Goal: Transaction & Acquisition: Purchase product/service

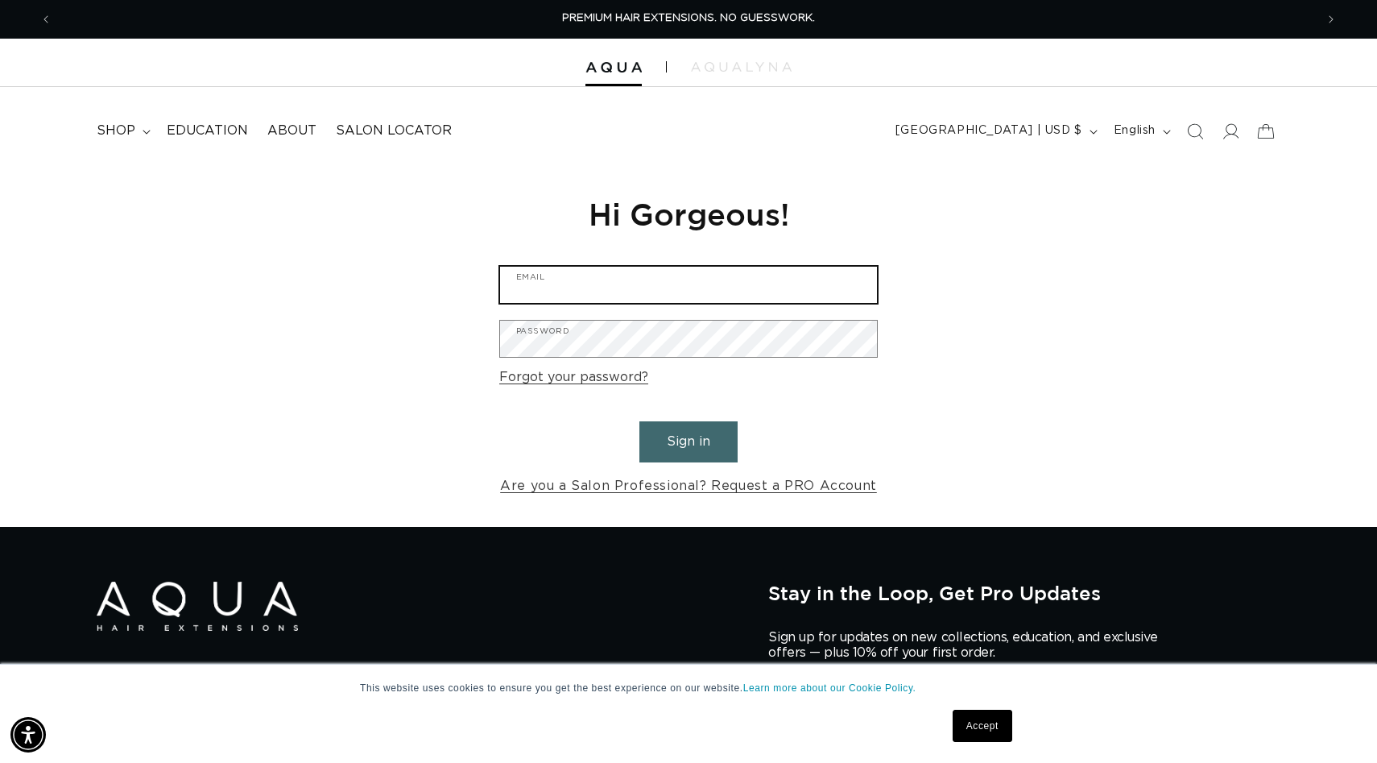
click at [671, 293] on input "Email" at bounding box center [688, 285] width 377 height 36
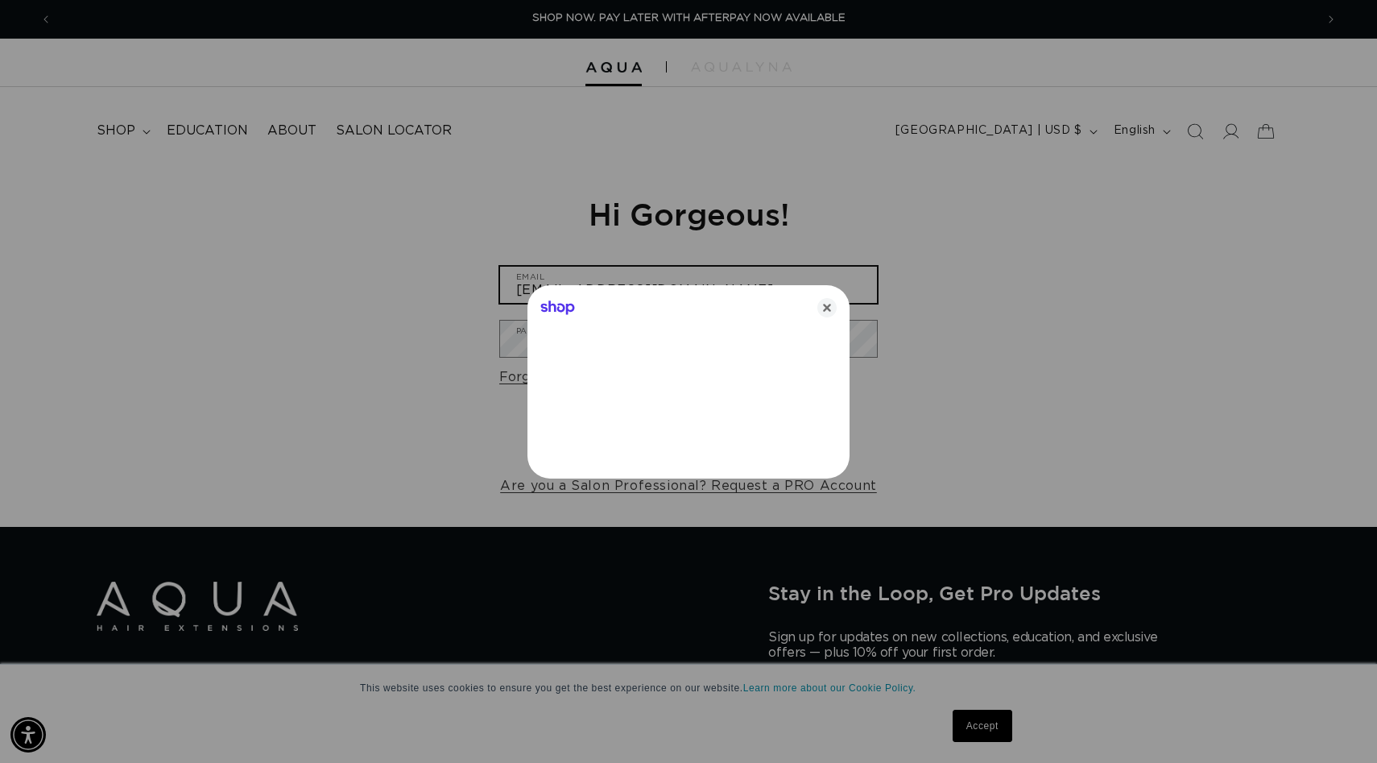
type input "hailey416@icloud.com"
click at [830, 308] on icon "Close" at bounding box center [827, 307] width 19 height 19
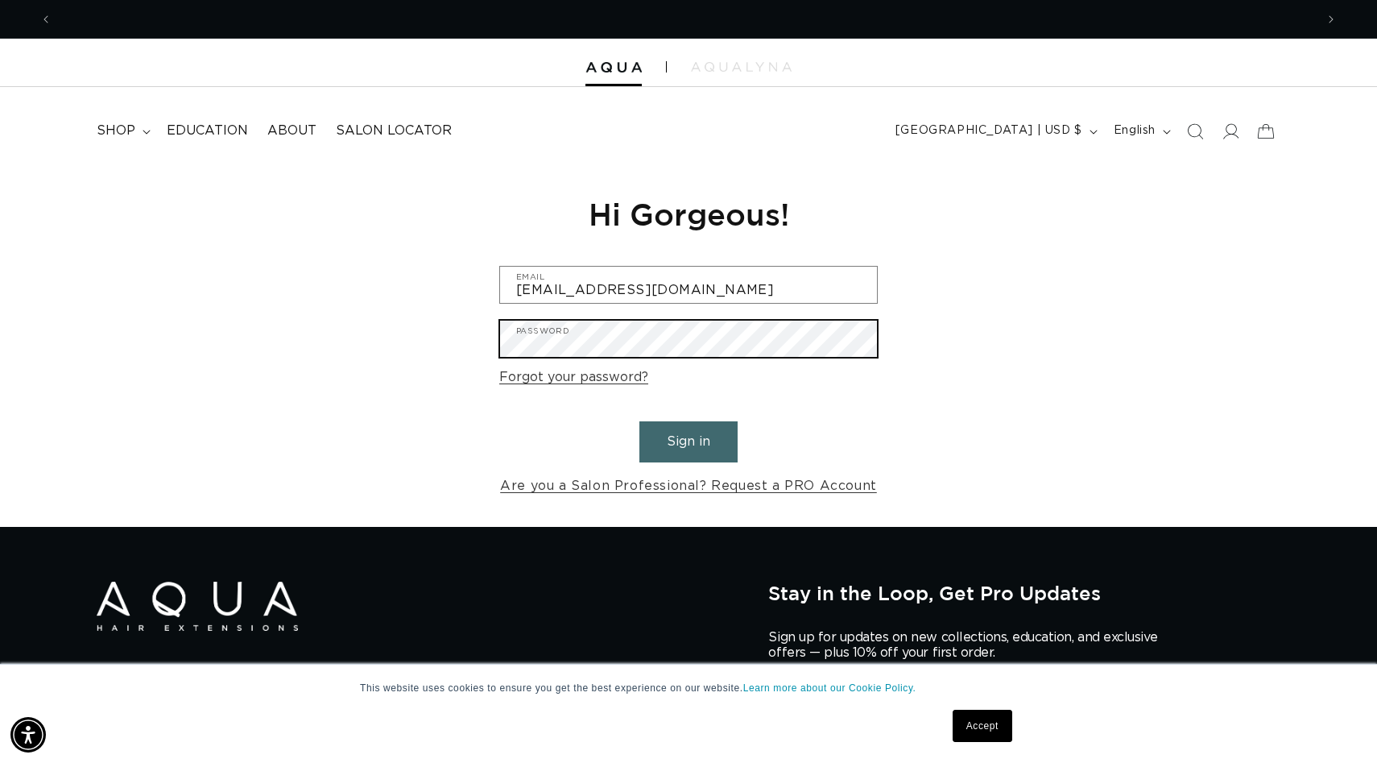
scroll to position [0, 0]
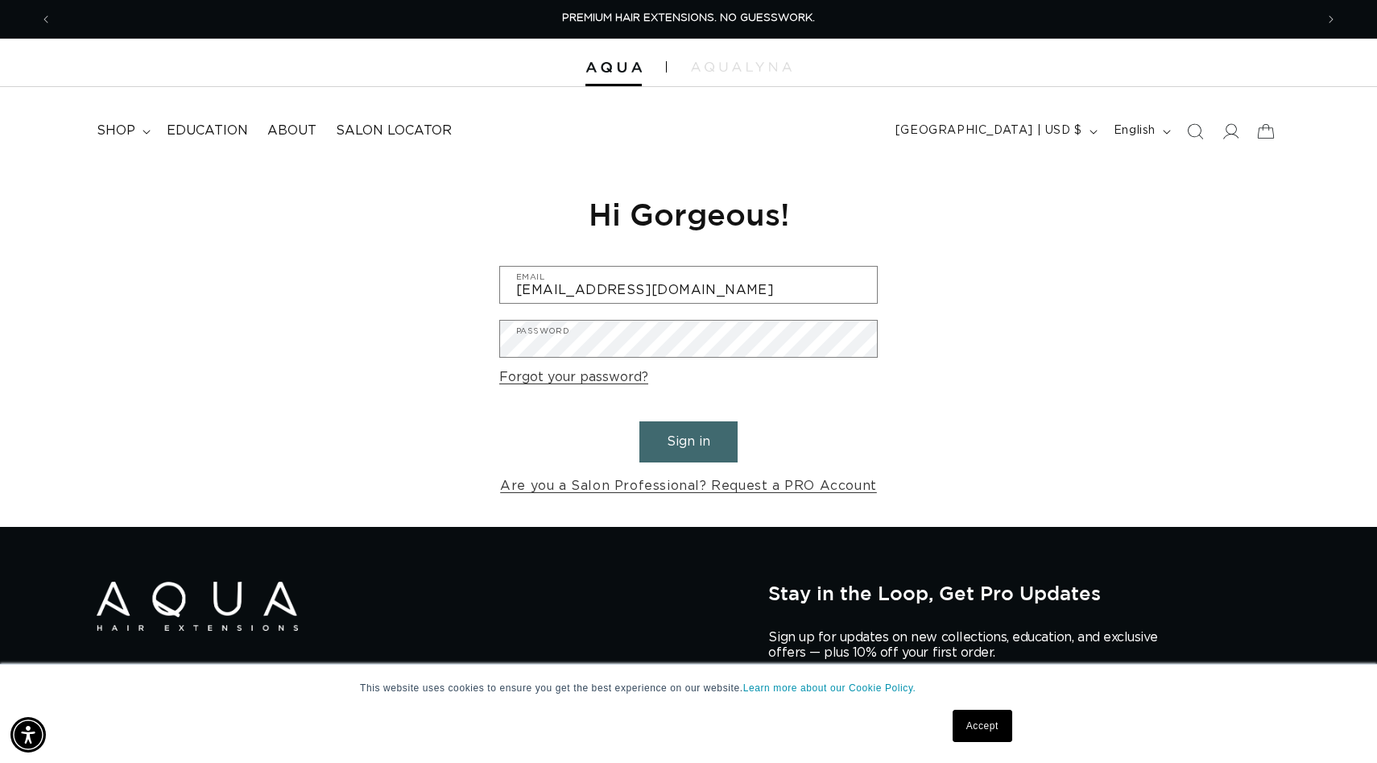
click at [683, 462] on button "Sign in" at bounding box center [689, 441] width 98 height 41
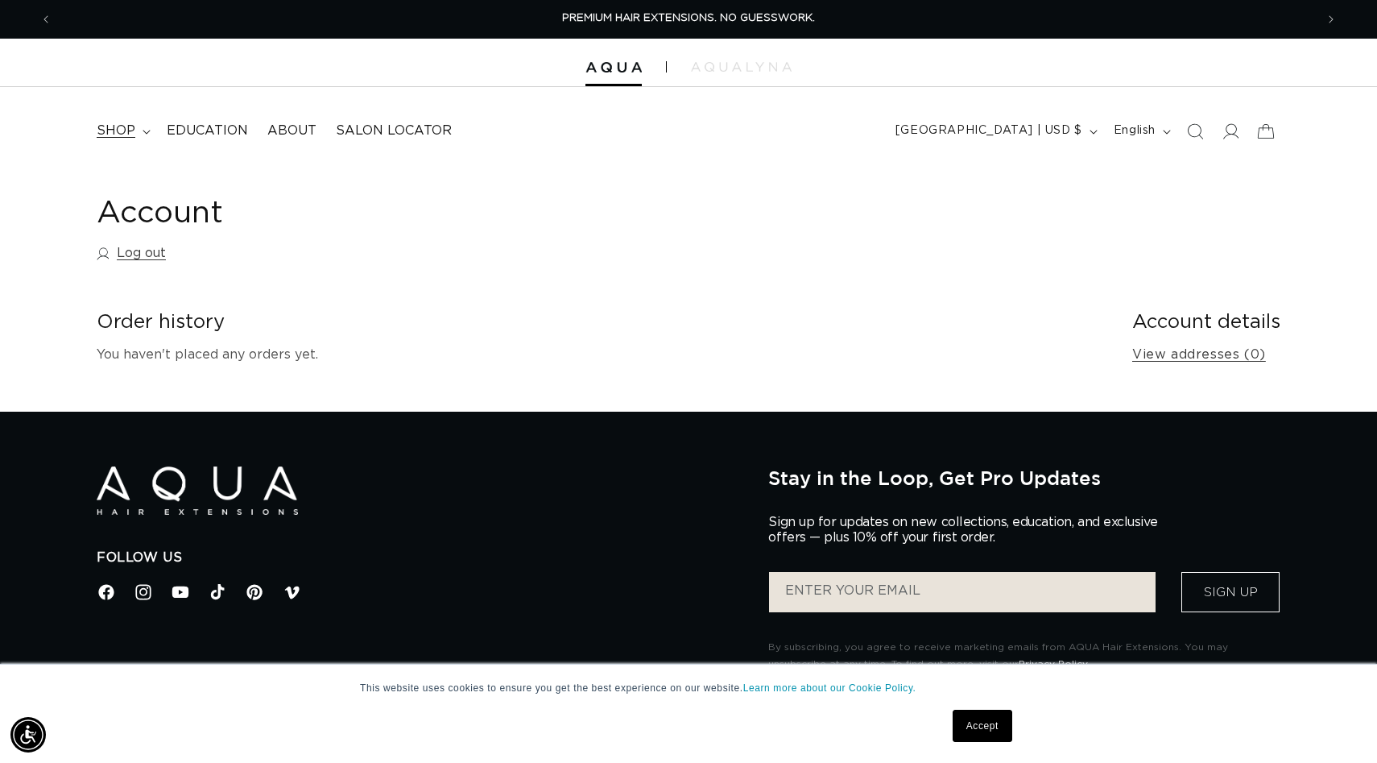
click at [133, 133] on span "shop" at bounding box center [116, 130] width 39 height 17
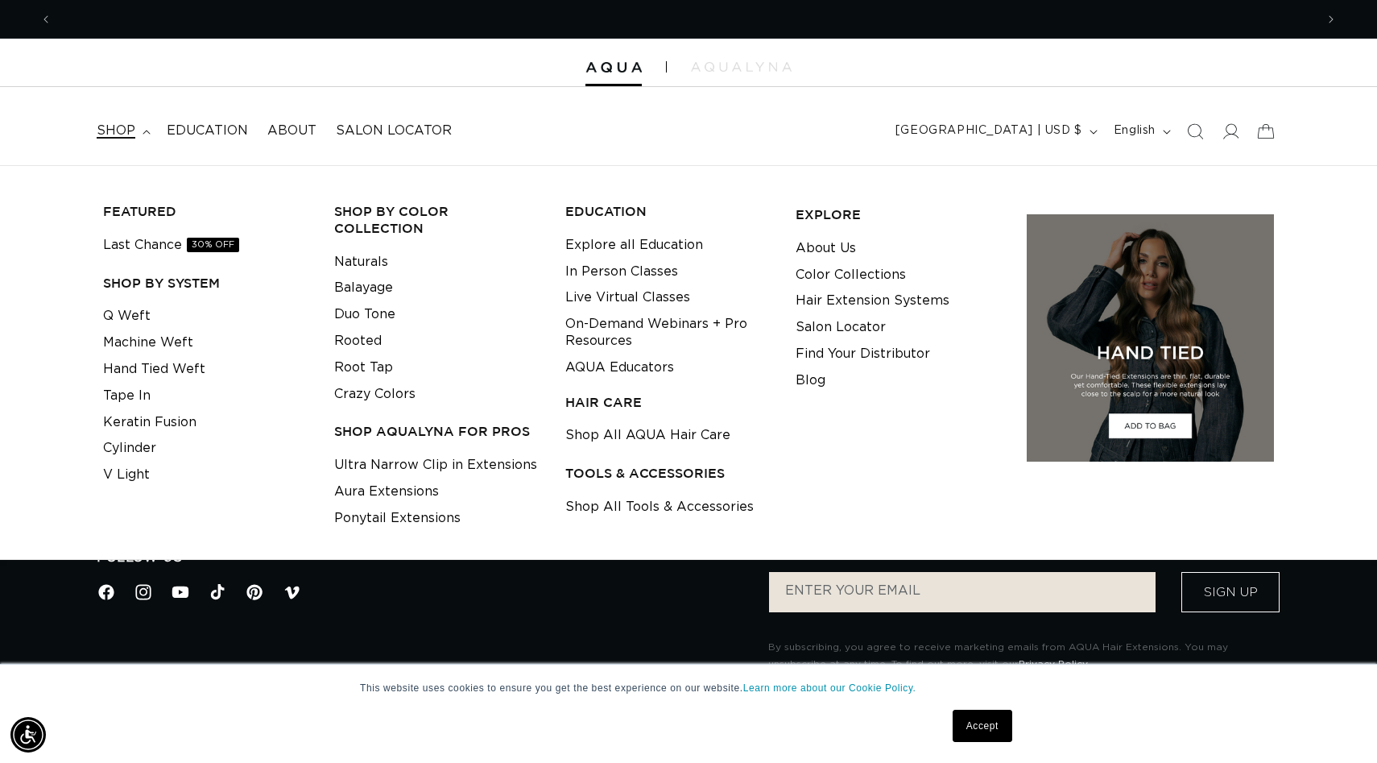
scroll to position [0, 1263]
click at [150, 339] on link "Machine Weft" at bounding box center [148, 342] width 90 height 27
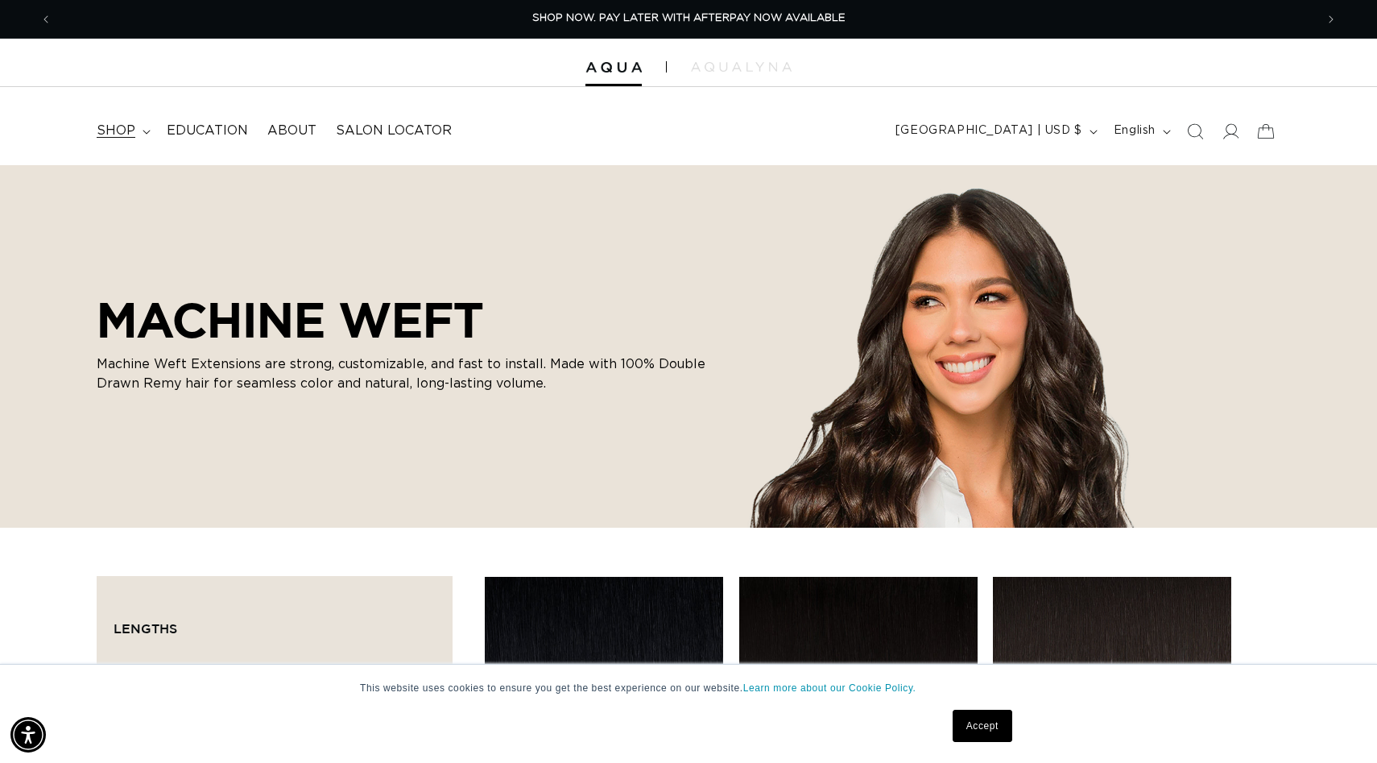
click at [128, 137] on span "shop" at bounding box center [116, 130] width 39 height 17
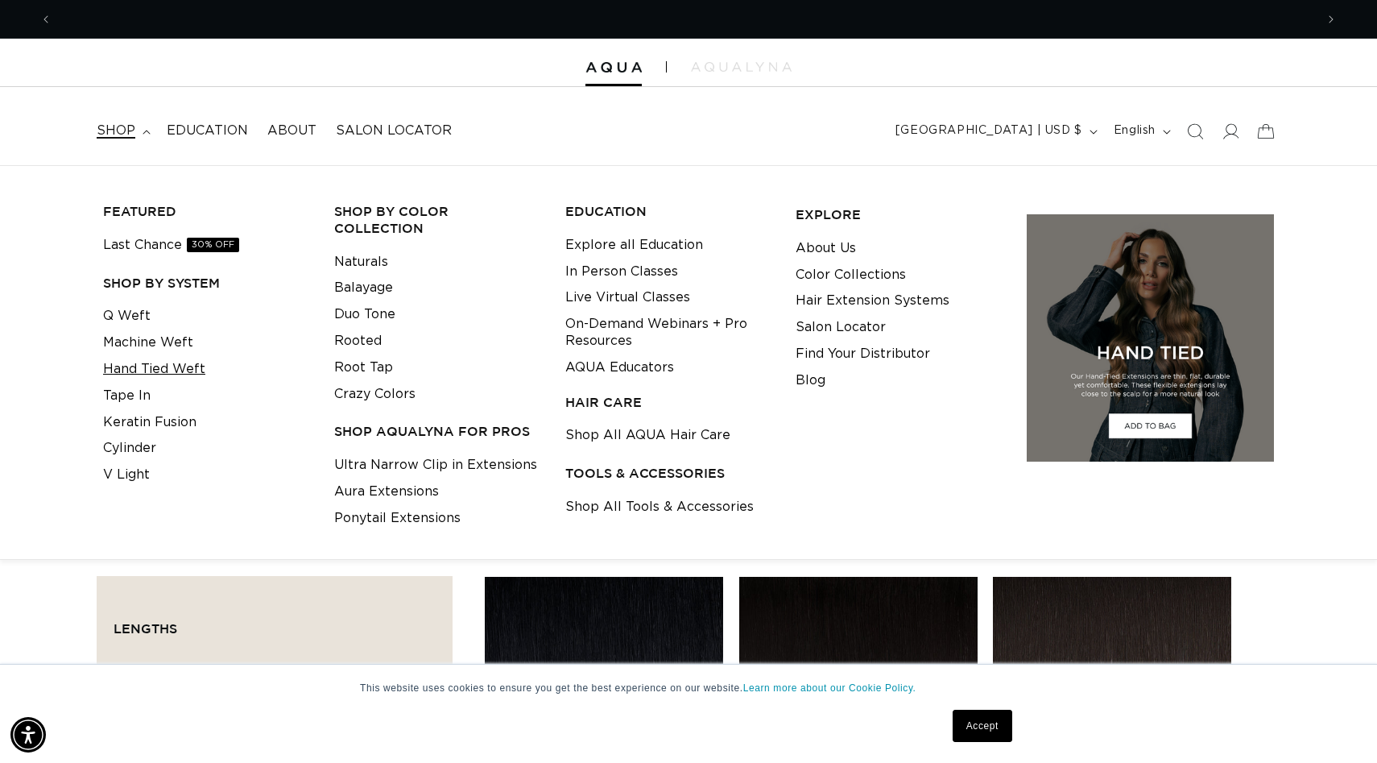
click at [146, 371] on link "Hand Tied Weft" at bounding box center [154, 369] width 102 height 27
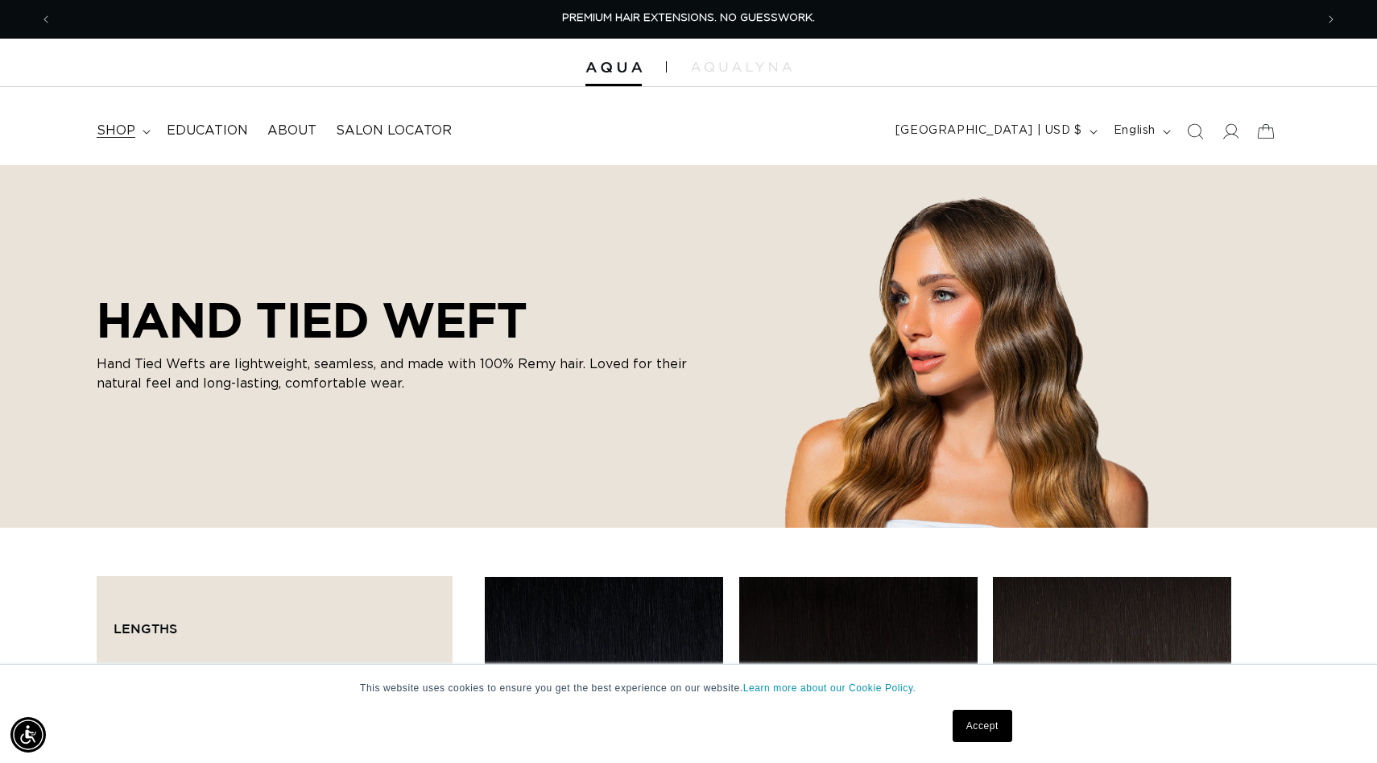
click at [131, 130] on span "shop" at bounding box center [116, 130] width 39 height 17
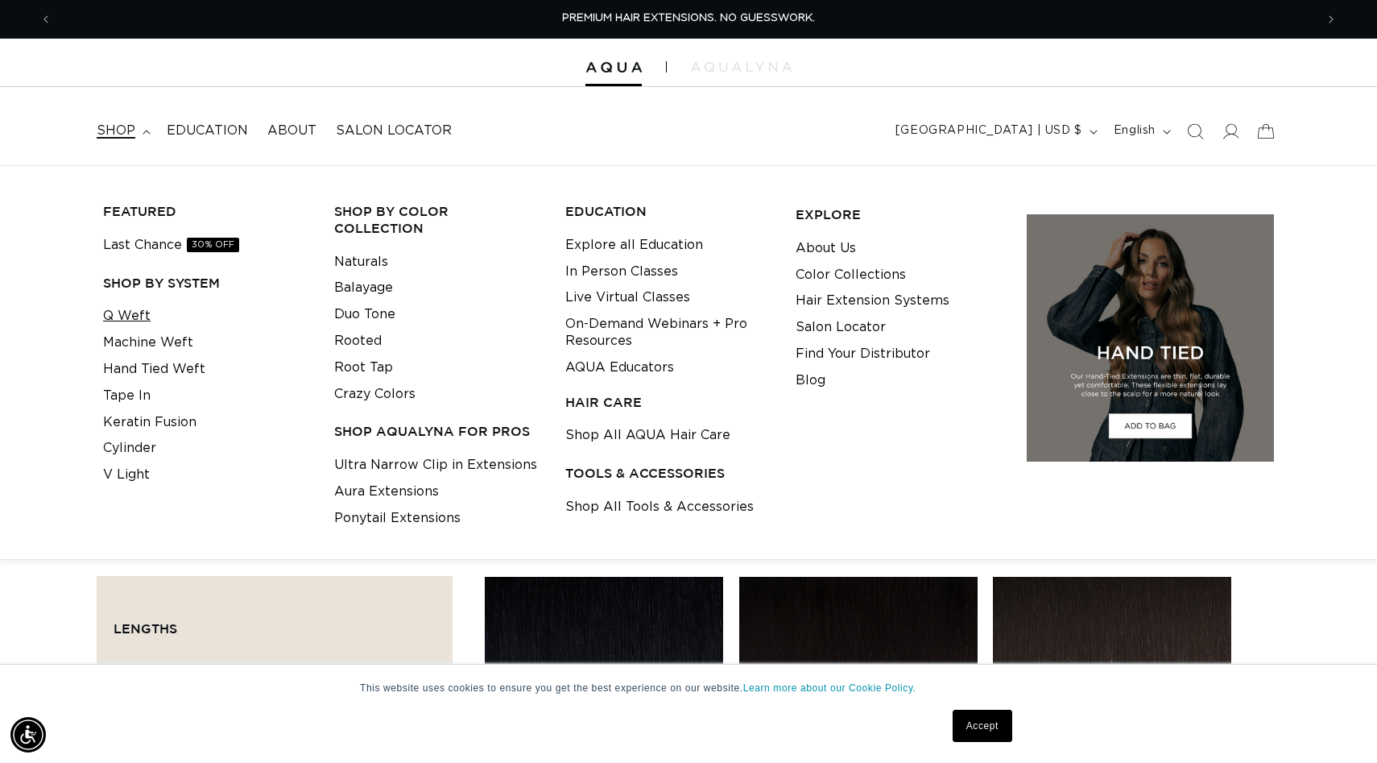
click at [131, 313] on link "Q Weft" at bounding box center [127, 316] width 48 height 27
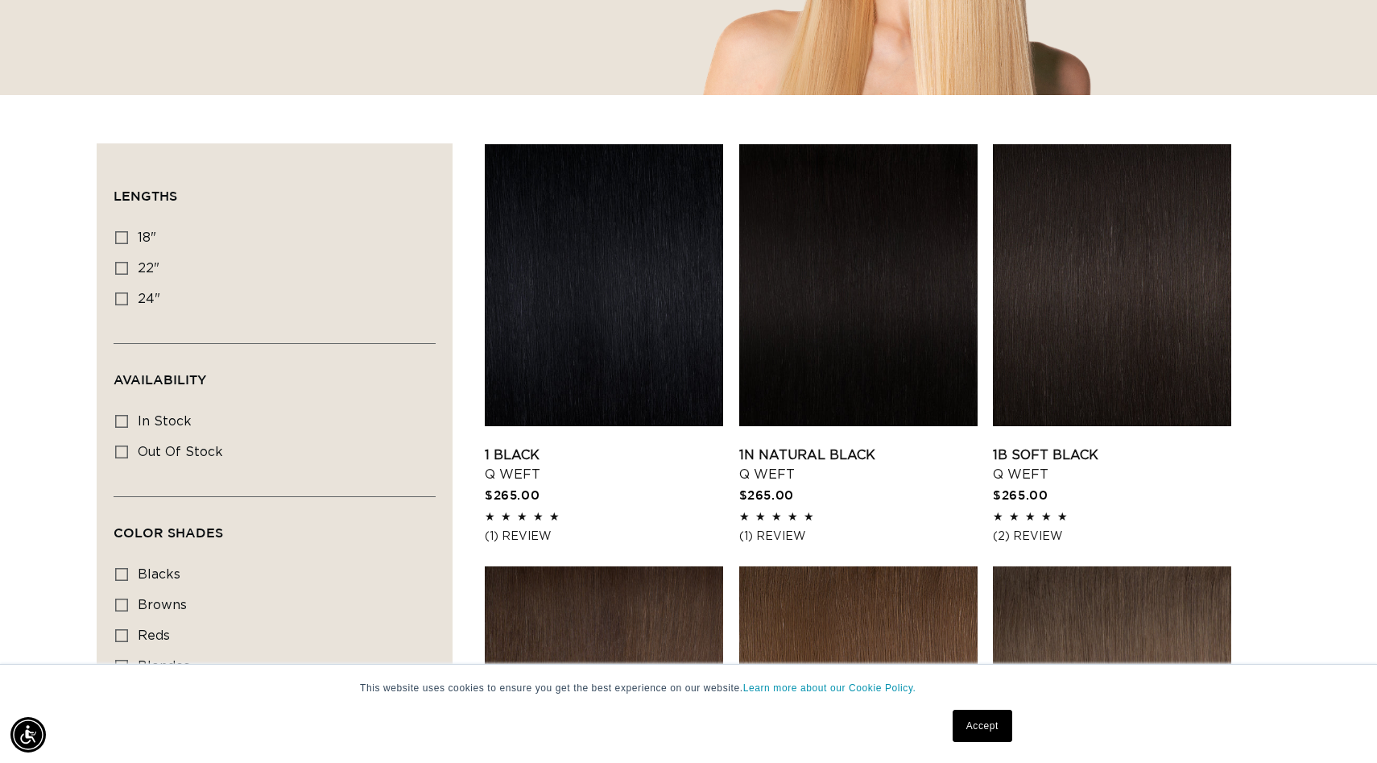
scroll to position [0, 1263]
click at [125, 259] on label "22" 22" (5 products)" at bounding box center [269, 269] width 309 height 31
click at [125, 262] on input "22" 22" (5 products)" at bounding box center [121, 268] width 13 height 13
checkbox input "true"
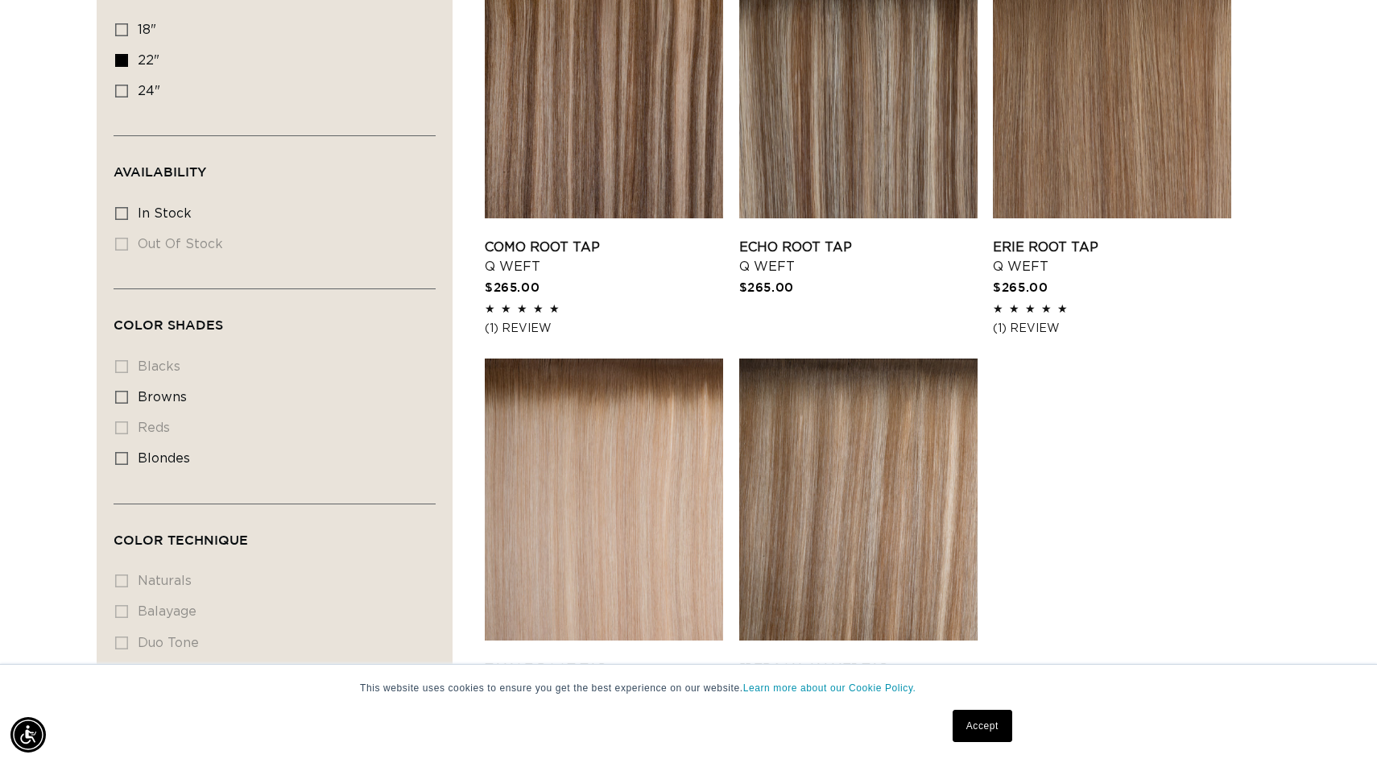
scroll to position [644, 0]
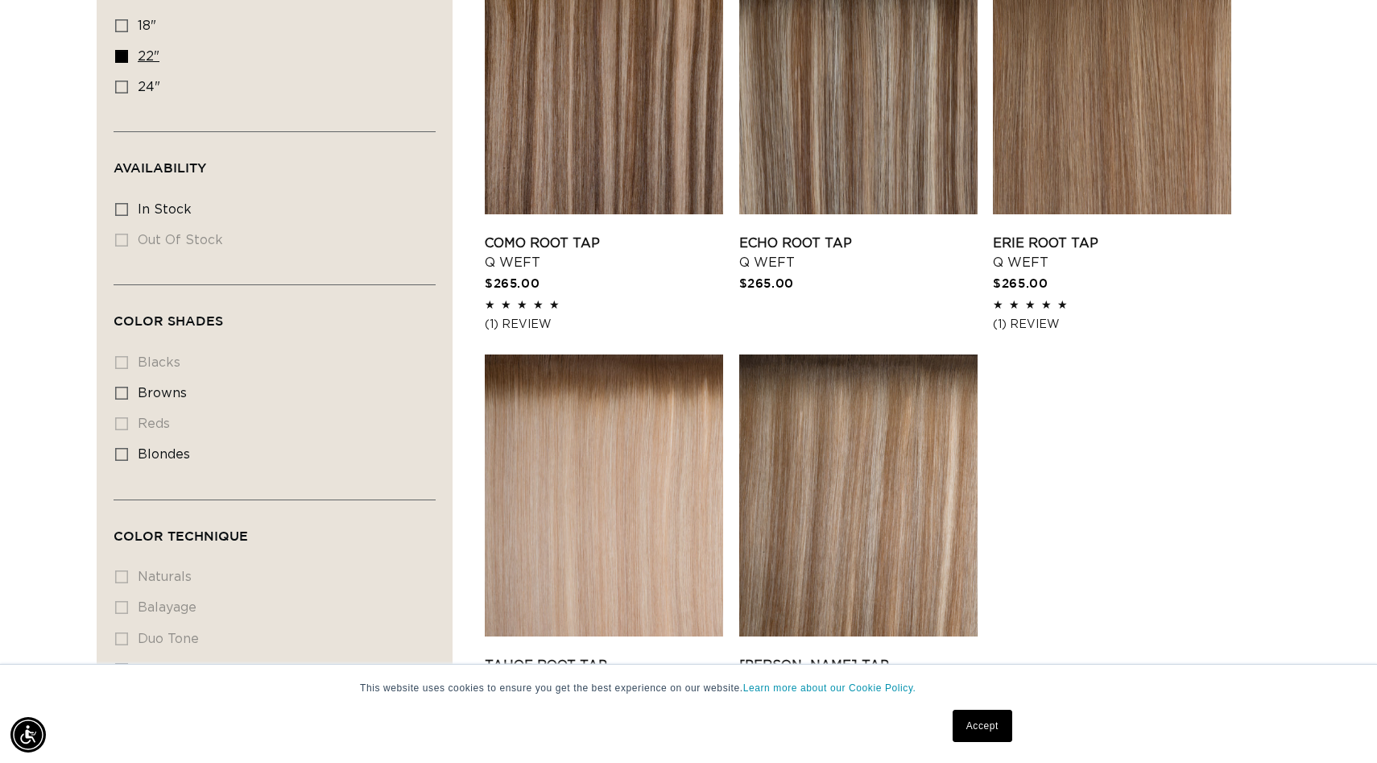
click at [123, 53] on icon at bounding box center [121, 56] width 13 height 13
click at [123, 53] on input "22" 22" (5 products)" at bounding box center [121, 56] width 13 height 13
checkbox input "false"
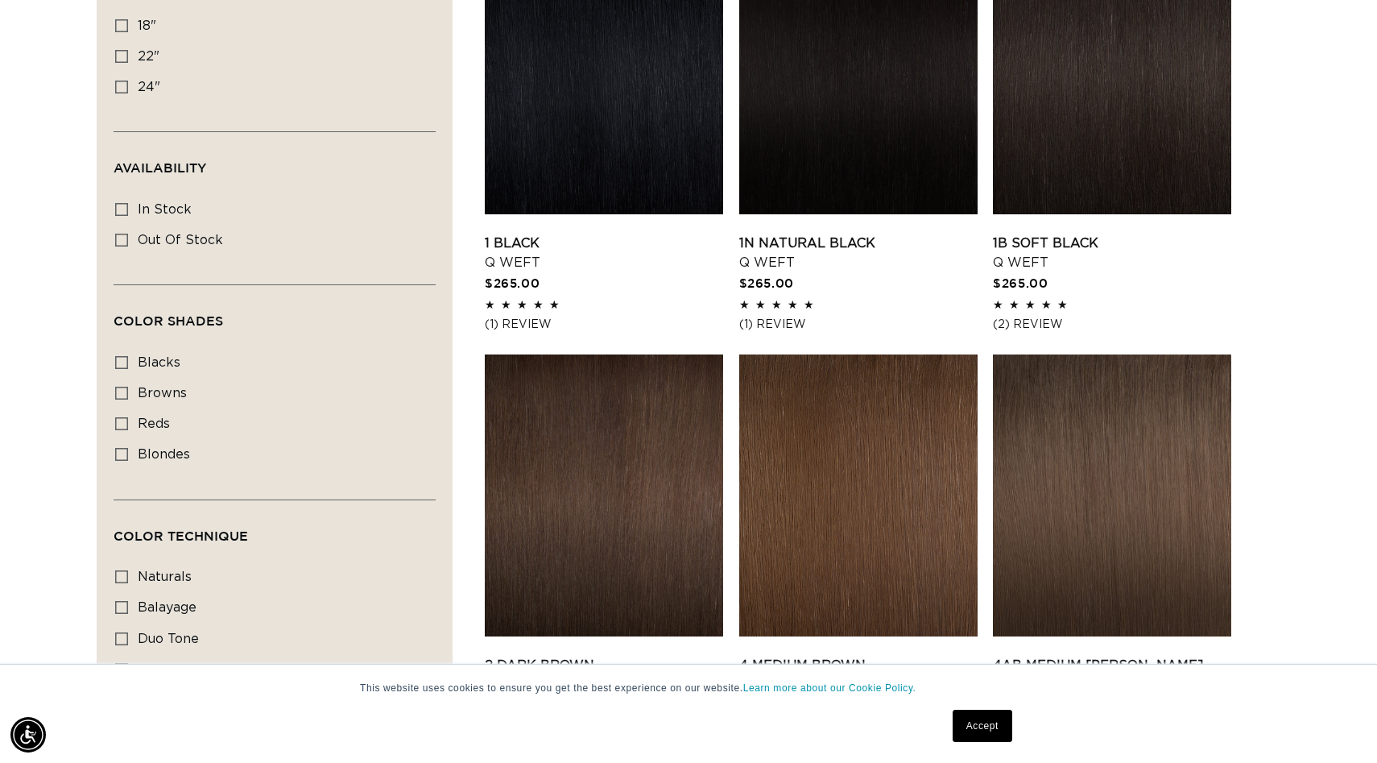
scroll to position [593, 0]
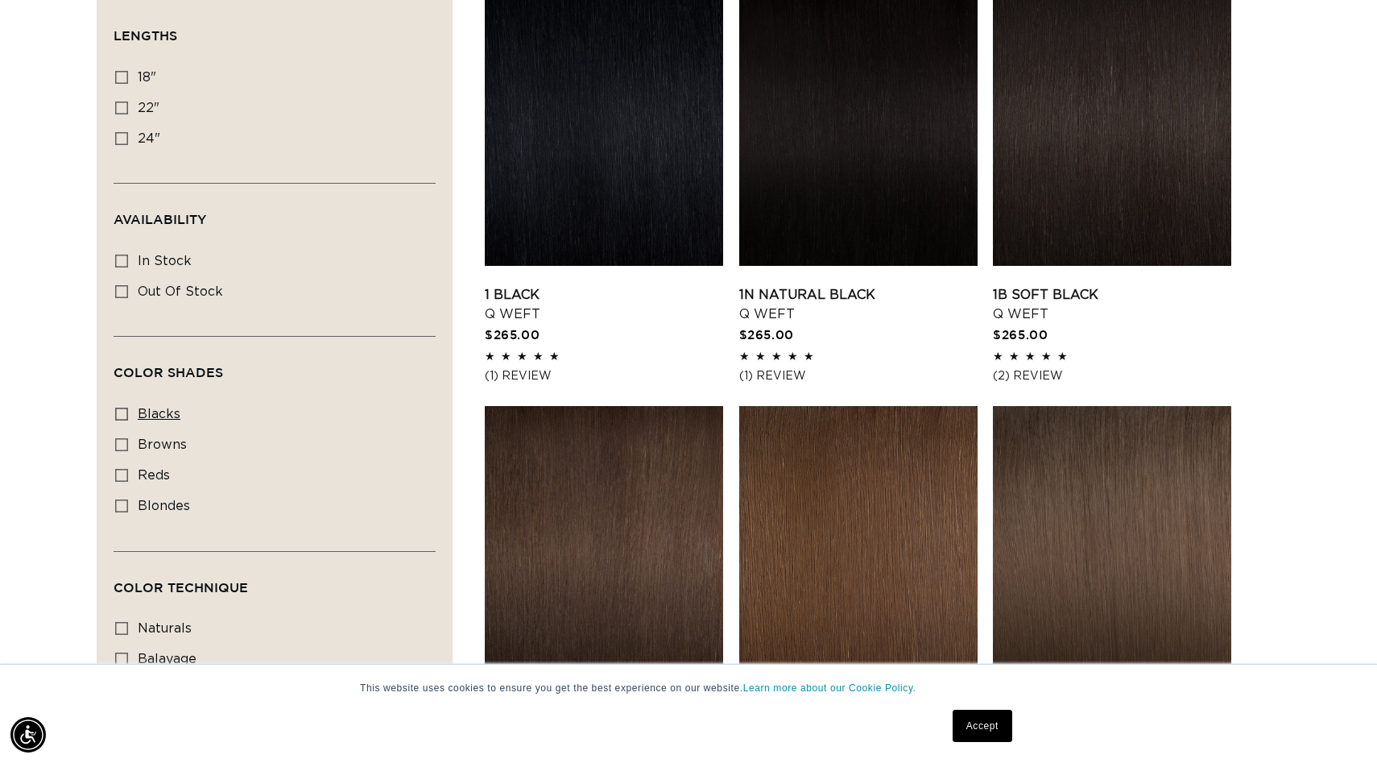
click at [125, 408] on icon at bounding box center [121, 414] width 13 height 13
click at [125, 408] on input "blacks blacks (7 products)" at bounding box center [121, 414] width 13 height 13
checkbox input "true"
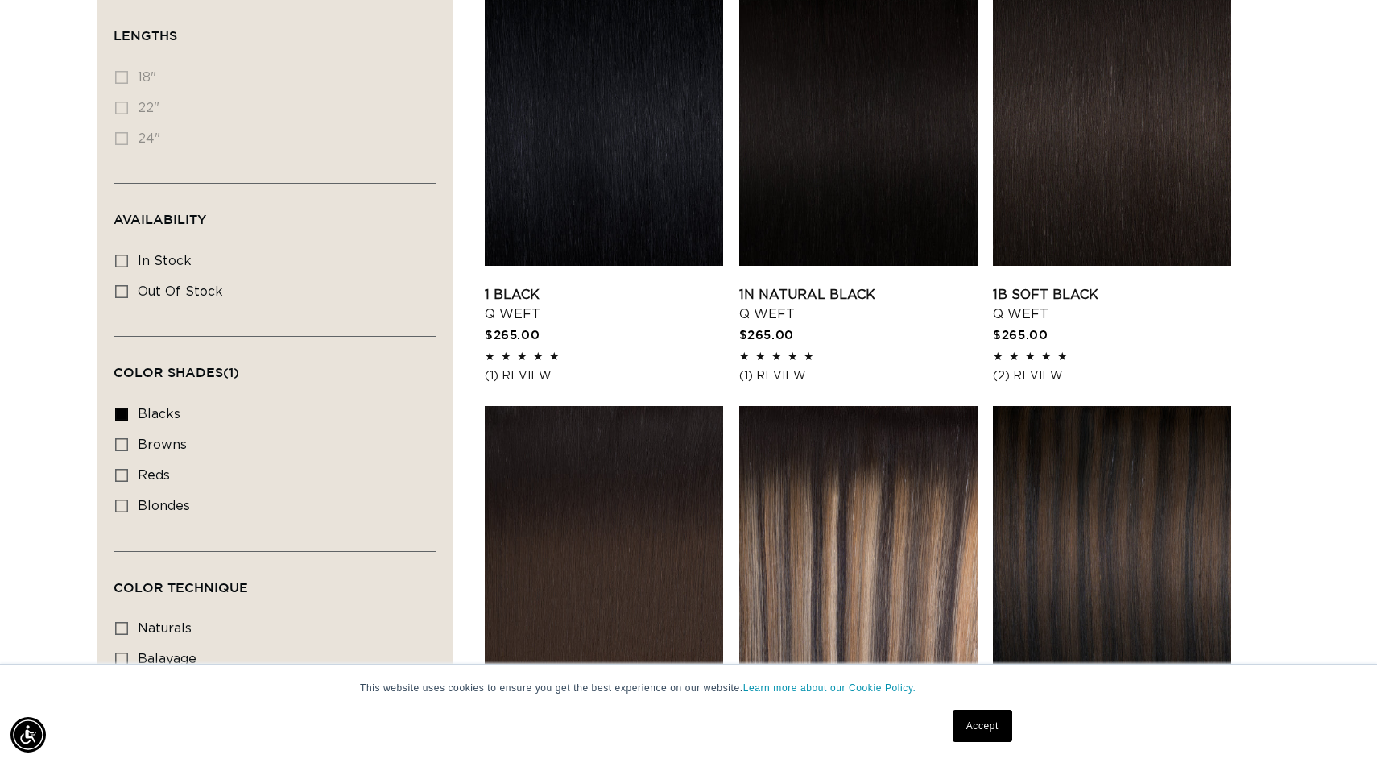
scroll to position [0, 2526]
click at [119, 251] on label "In stock In stock (7 products)" at bounding box center [269, 261] width 309 height 31
click at [119, 255] on input "In stock In stock (7 products)" at bounding box center [121, 261] width 13 height 13
checkbox input "true"
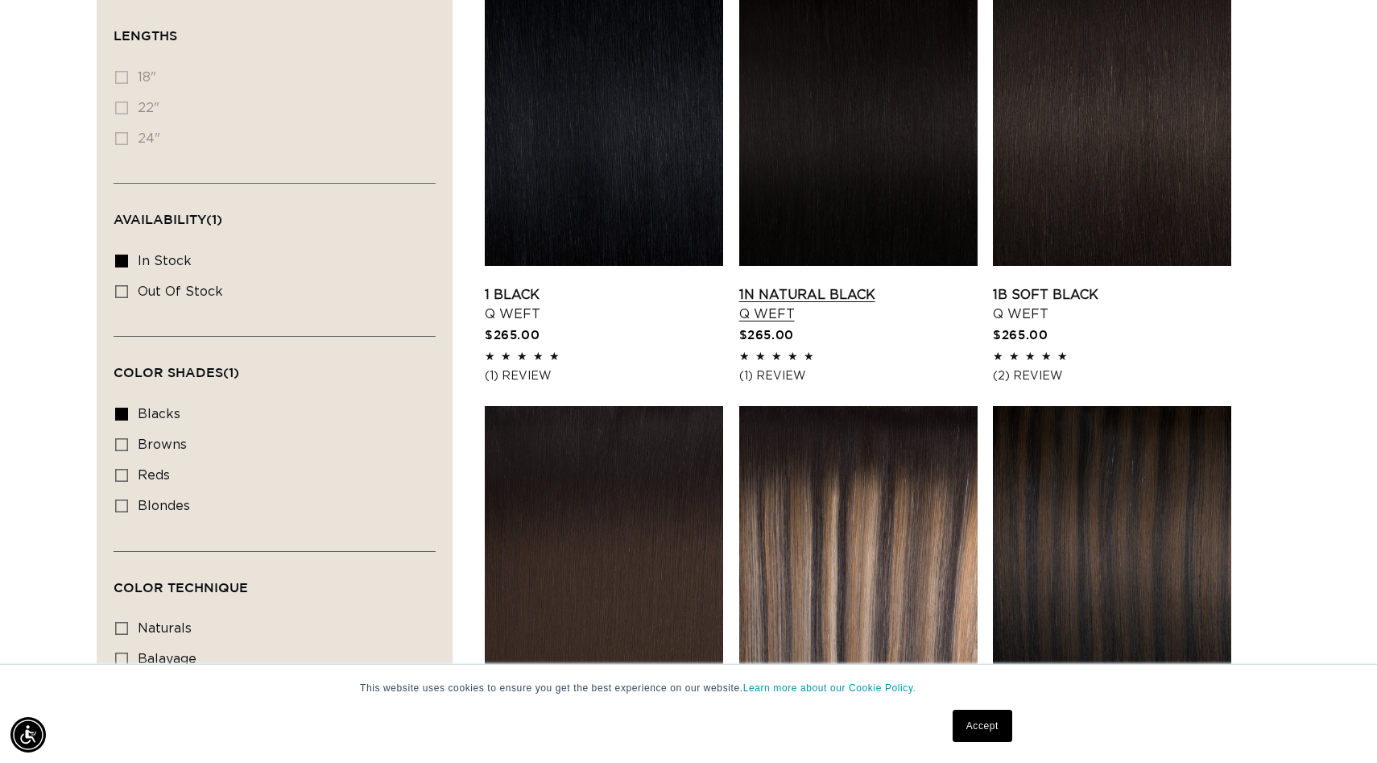
click at [812, 288] on link "1N Natural Black Q Weft" at bounding box center [858, 304] width 238 height 39
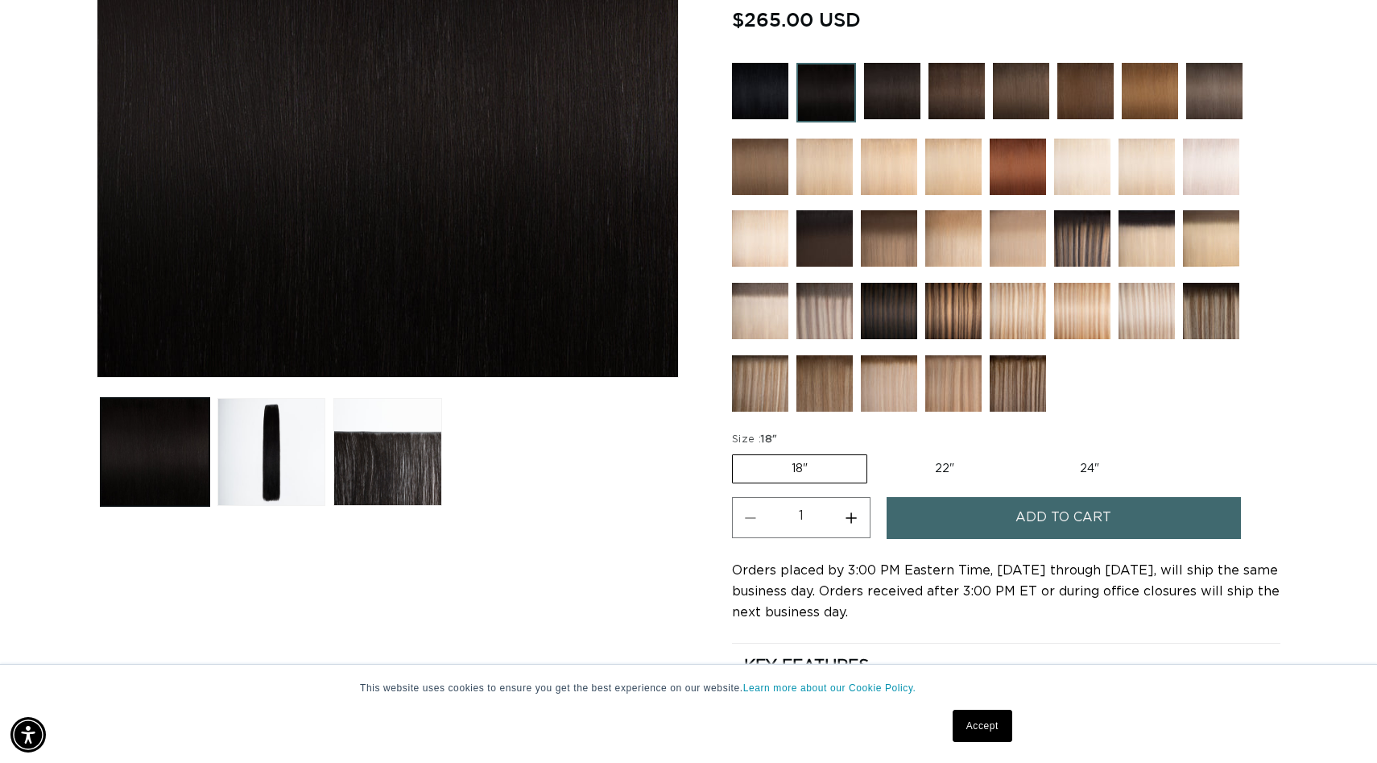
scroll to position [0, 1263]
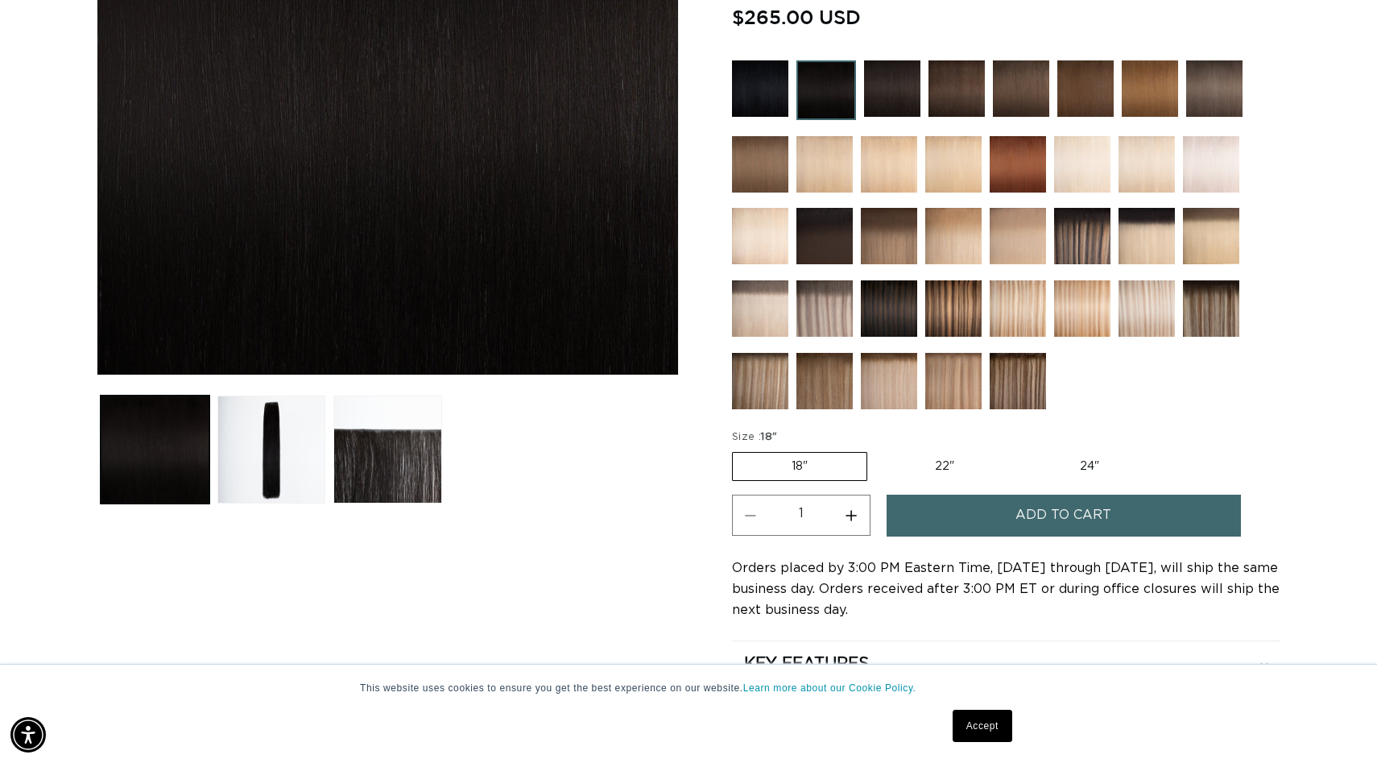
click at [918, 469] on label "22" Variant sold out or unavailable" at bounding box center [944, 466] width 137 height 27
click at [876, 449] on input "22" Variant sold out or unavailable" at bounding box center [876, 449] width 1 height 1
radio input "true"
click at [1050, 466] on label "24" Variant sold out or unavailable" at bounding box center [1089, 466] width 137 height 27
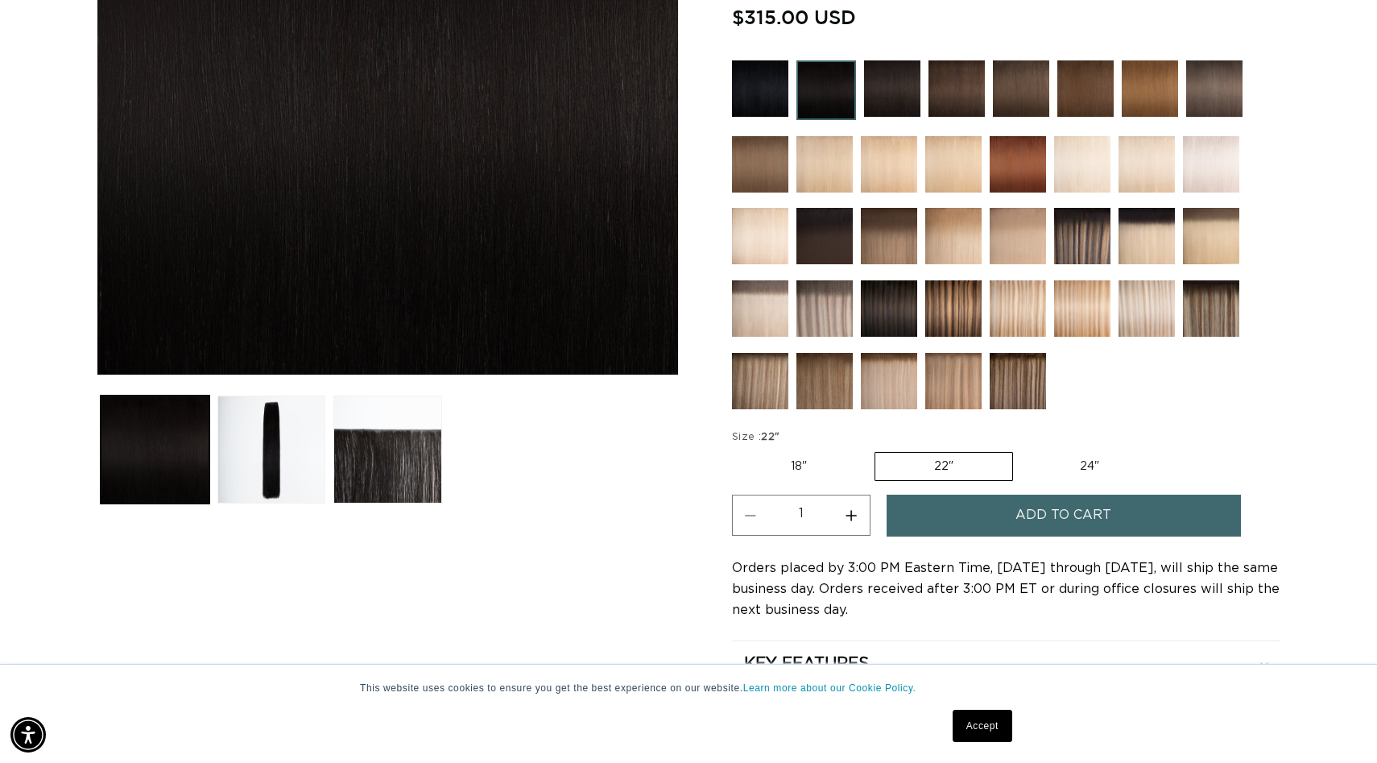
click at [1022, 449] on input "24" Variant sold out or unavailable" at bounding box center [1021, 449] width 1 height 1
radio input "true"
click at [964, 475] on label "22" Variant sold out or unavailable" at bounding box center [943, 466] width 137 height 27
click at [875, 449] on input "22" Variant sold out or unavailable" at bounding box center [874, 449] width 1 height 1
radio input "true"
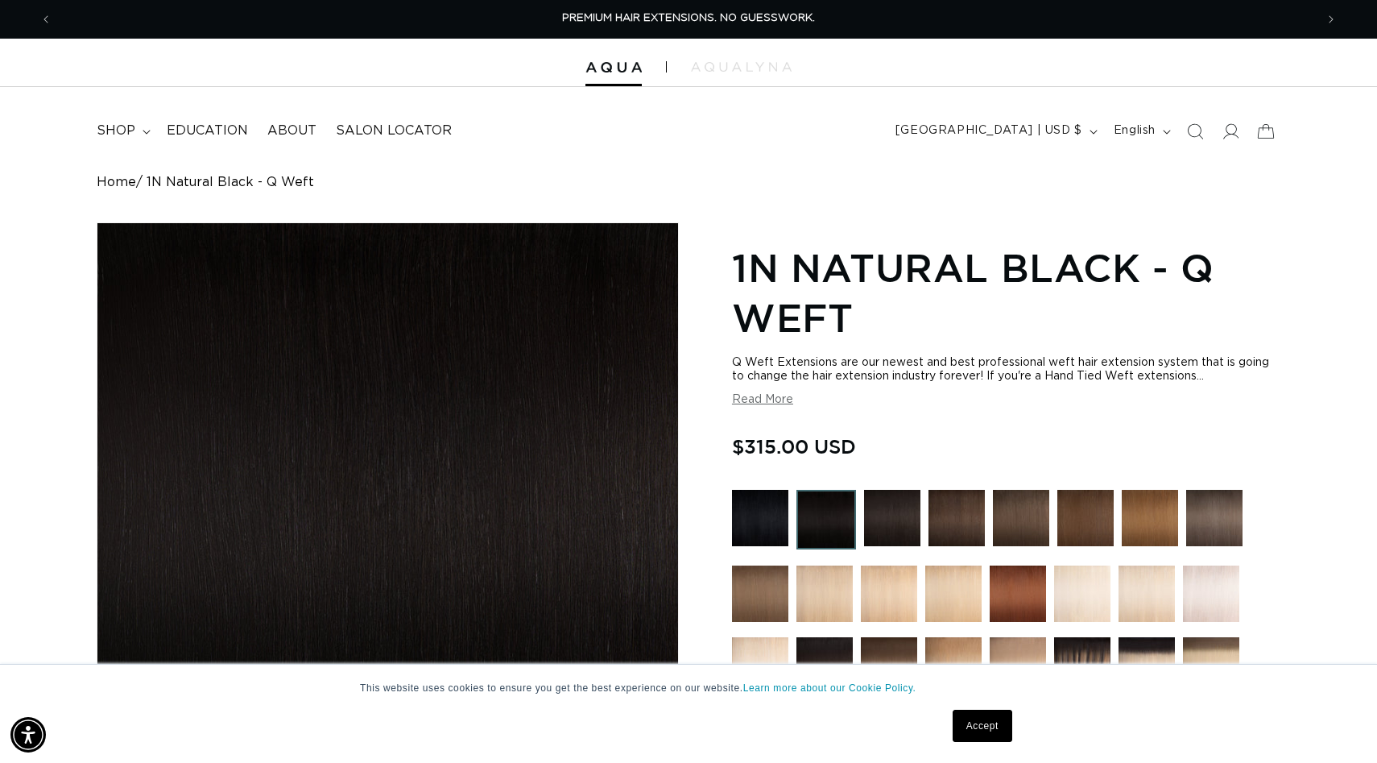
click at [741, 403] on button "Read More" at bounding box center [762, 400] width 61 height 14
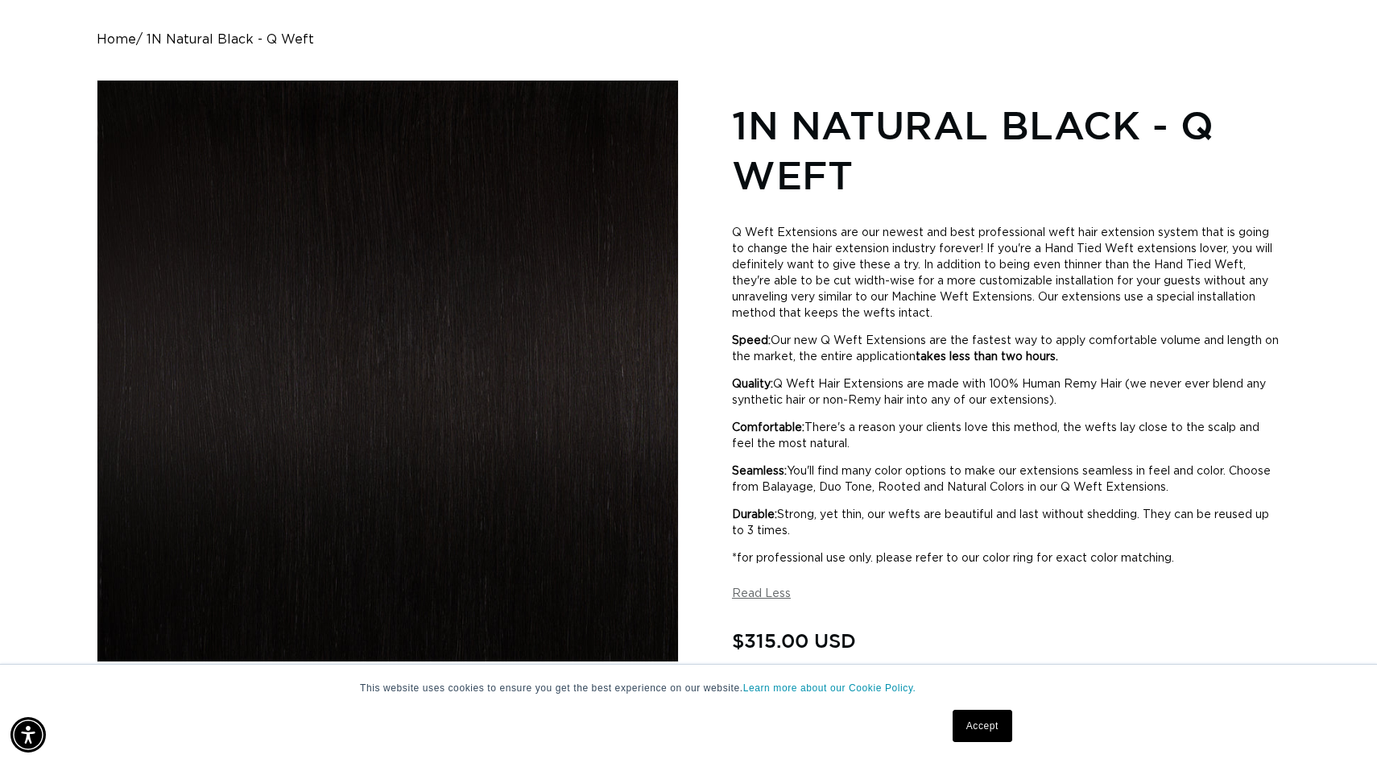
scroll to position [0, 1263]
